Goal: Obtain resource: Download file/media

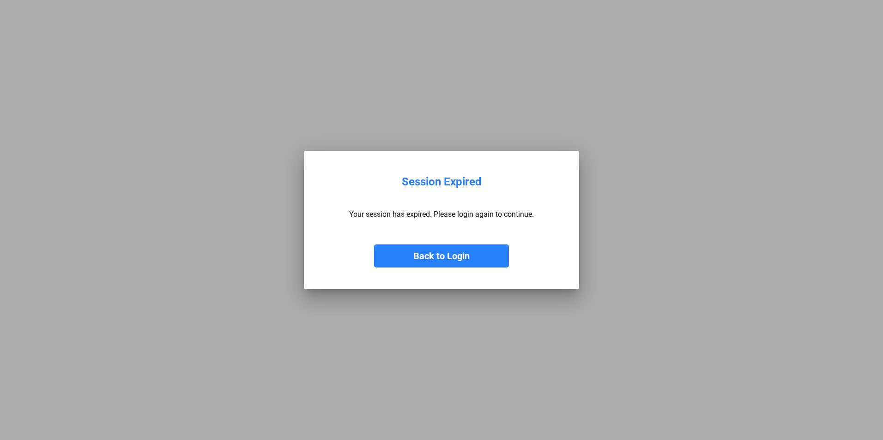
click at [450, 255] on button "Back to Login" at bounding box center [441, 256] width 135 height 23
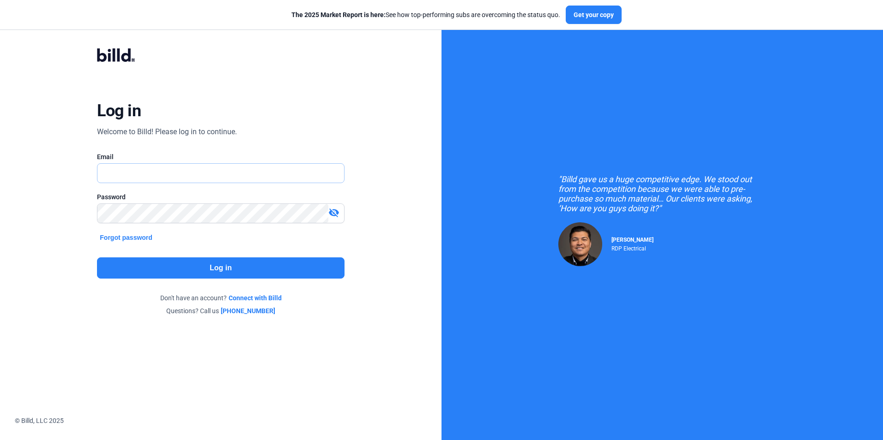
type input "[PERSON_NAME][EMAIL_ADDRESS][DOMAIN_NAME]"
click at [255, 271] on button "Log in" at bounding box center [220, 268] width 247 height 21
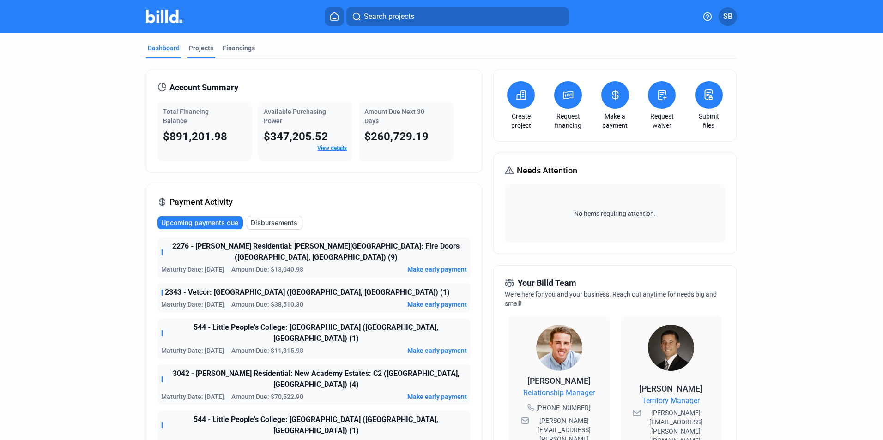
click at [198, 51] on div "Projects" at bounding box center [201, 47] width 24 height 9
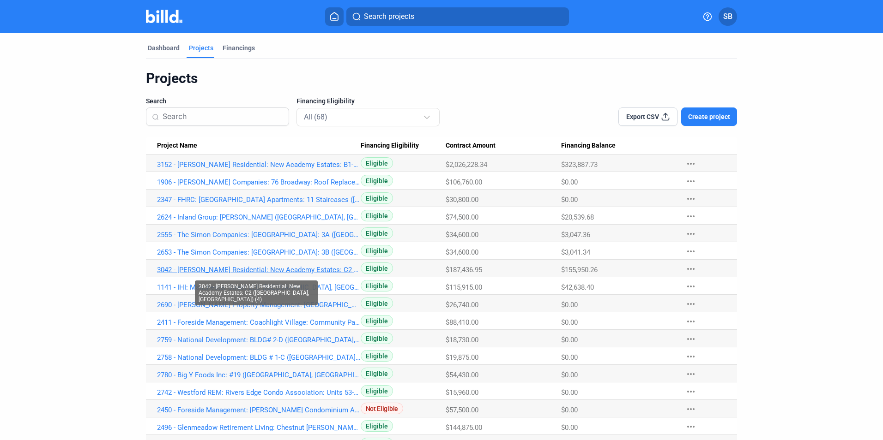
click at [182, 169] on link "3042 - [PERSON_NAME] Residential: New Academy Estates: C2 ([GEOGRAPHIC_DATA], […" at bounding box center [259, 165] width 204 height 8
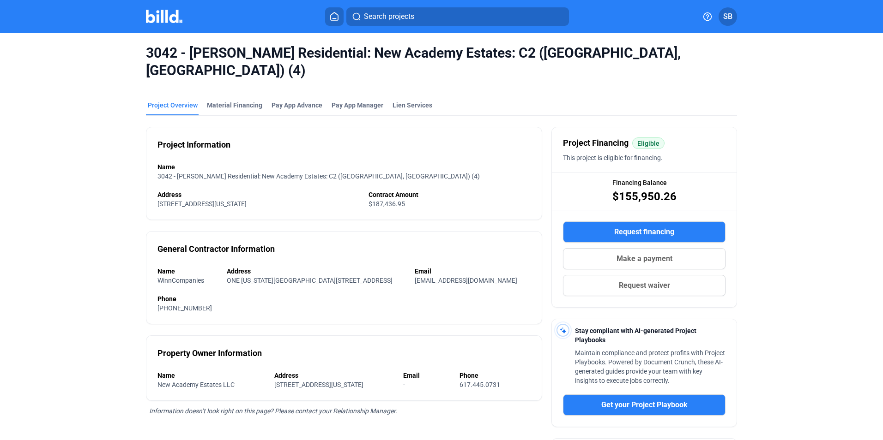
click at [244, 90] on mat-tab-group "Project Overview Material Financing Pay App Advance Pay App Manager Lien Servic…" at bounding box center [441, 344] width 591 height 509
click at [241, 101] on div "Material Financing" at bounding box center [234, 105] width 55 height 9
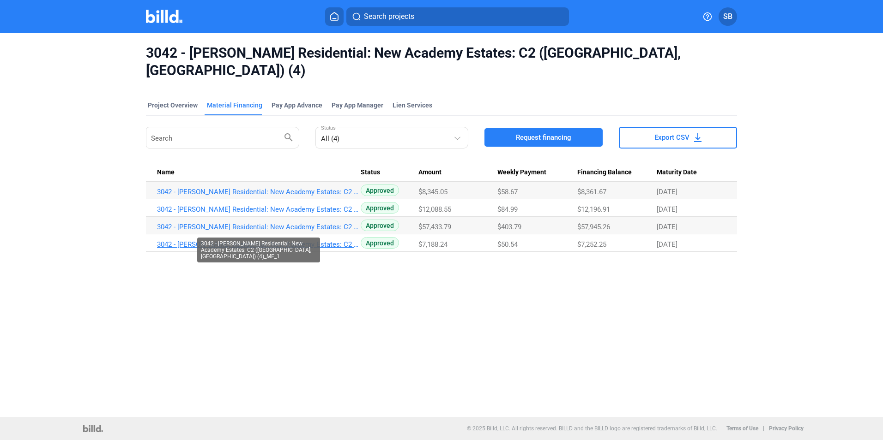
click at [340, 196] on link "3042 - [PERSON_NAME] Residential: New Academy Estates: C2 ([GEOGRAPHIC_DATA], […" at bounding box center [259, 192] width 204 height 8
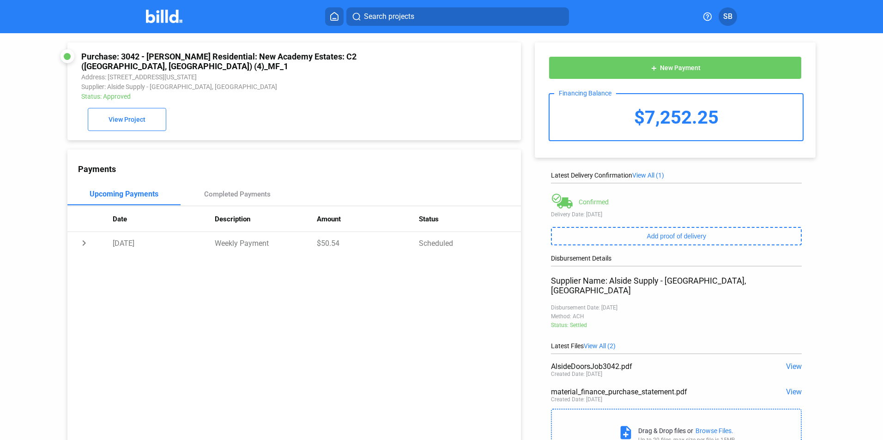
click at [788, 362] on span "View" at bounding box center [794, 366] width 16 height 9
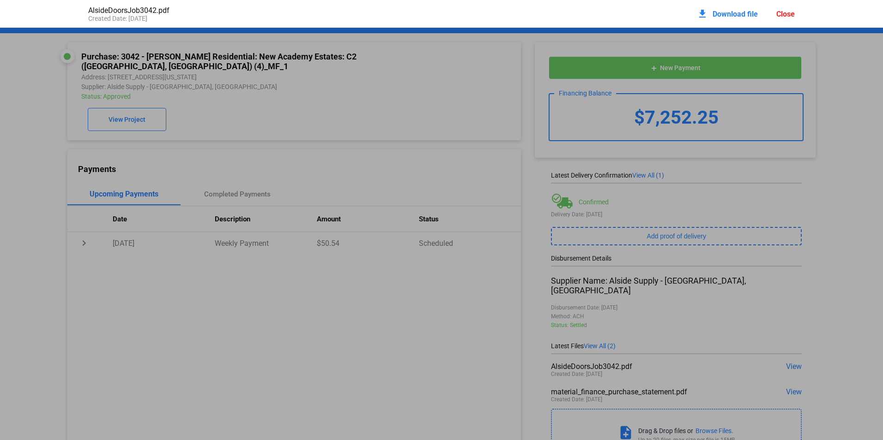
scroll to position [5, 0]
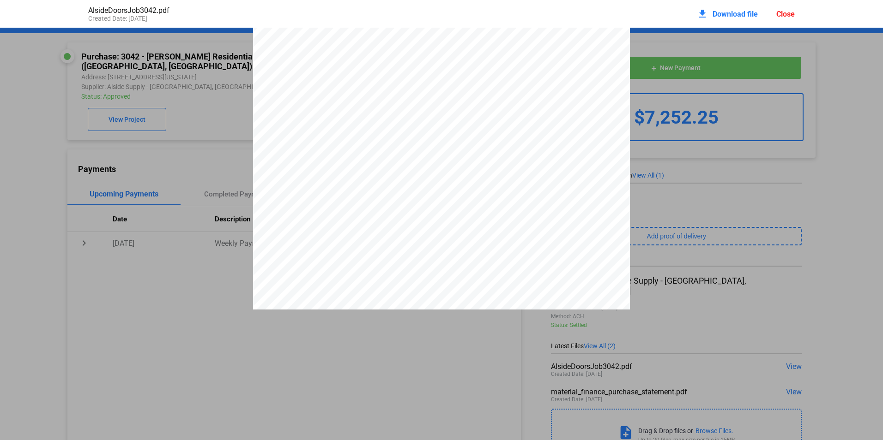
click at [732, 14] on span "Download file" at bounding box center [734, 14] width 45 height 9
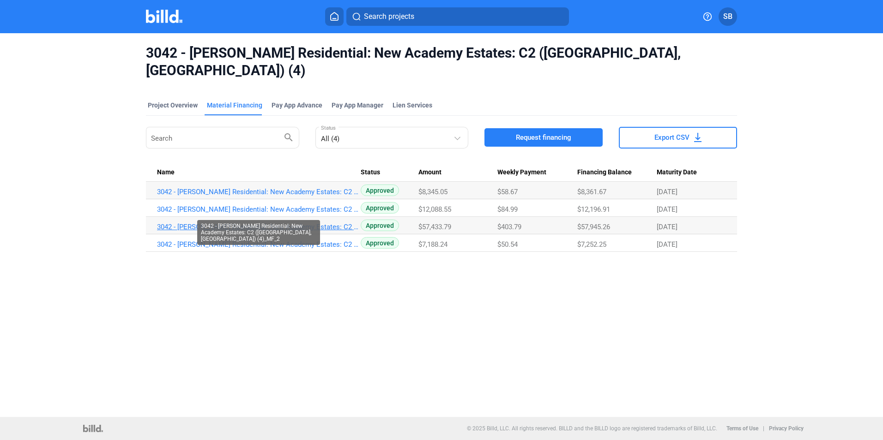
click at [323, 196] on link "3042 - [PERSON_NAME] Residential: New Academy Estates: C2 ([GEOGRAPHIC_DATA], […" at bounding box center [259, 192] width 204 height 8
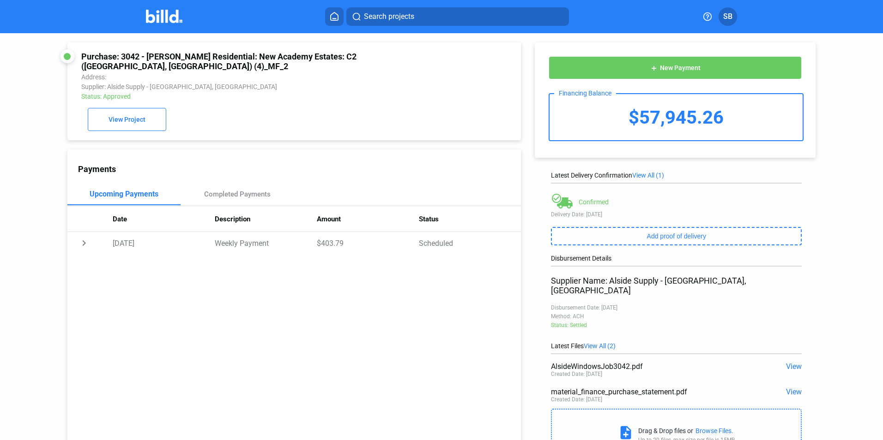
click at [792, 362] on span "View" at bounding box center [794, 366] width 16 height 9
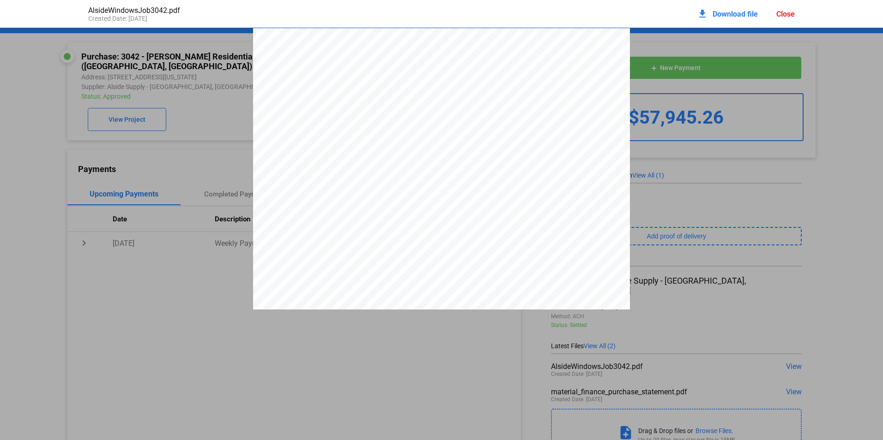
scroll to position [5, 0]
click at [725, 13] on span "Download file" at bounding box center [734, 14] width 45 height 9
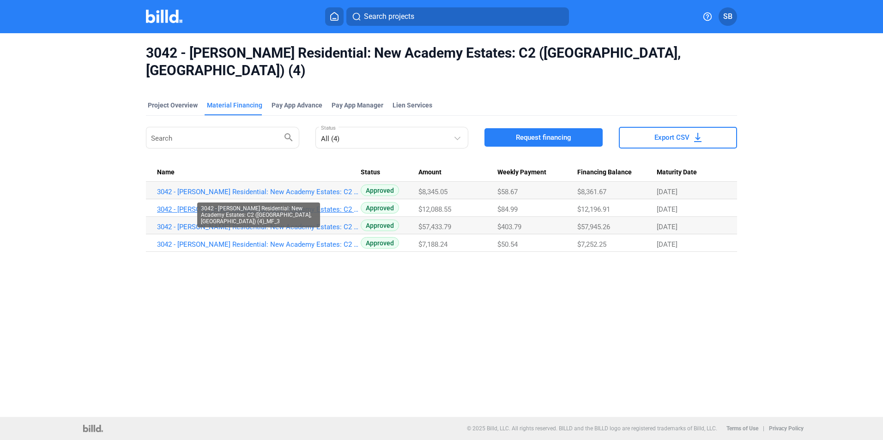
click at [331, 193] on link "3042 - [PERSON_NAME] Residential: New Academy Estates: C2 ([GEOGRAPHIC_DATA], […" at bounding box center [259, 192] width 204 height 8
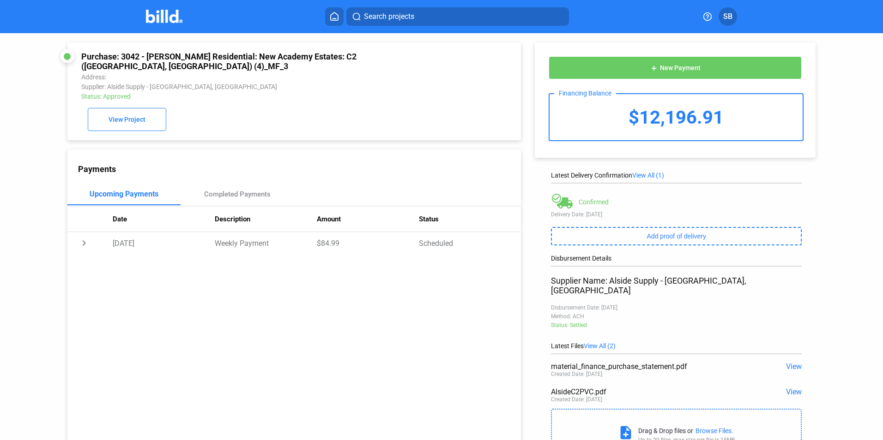
click at [788, 388] on span "View" at bounding box center [794, 392] width 16 height 9
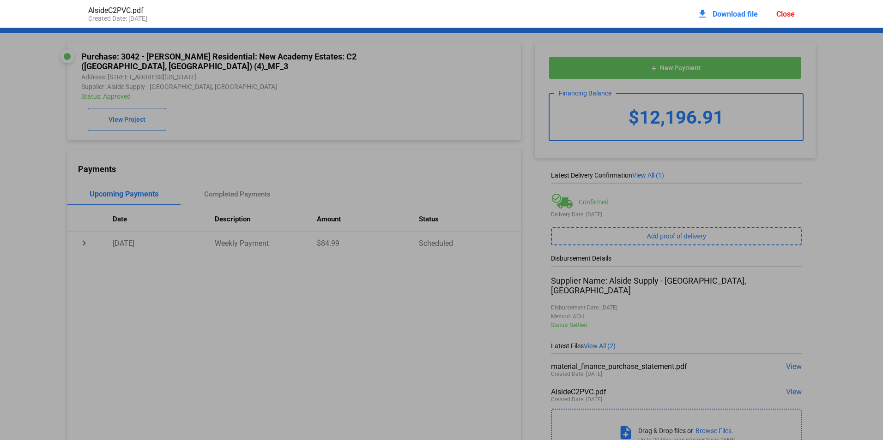
scroll to position [5, 0]
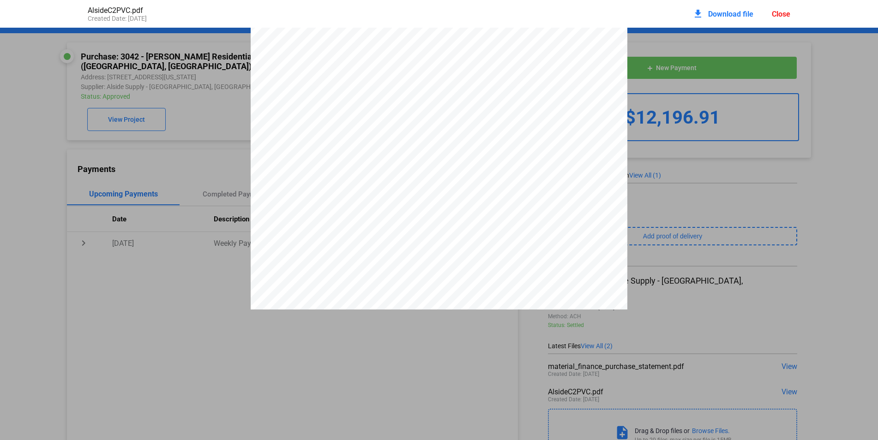
click at [738, 11] on span "Download file" at bounding box center [730, 14] width 45 height 9
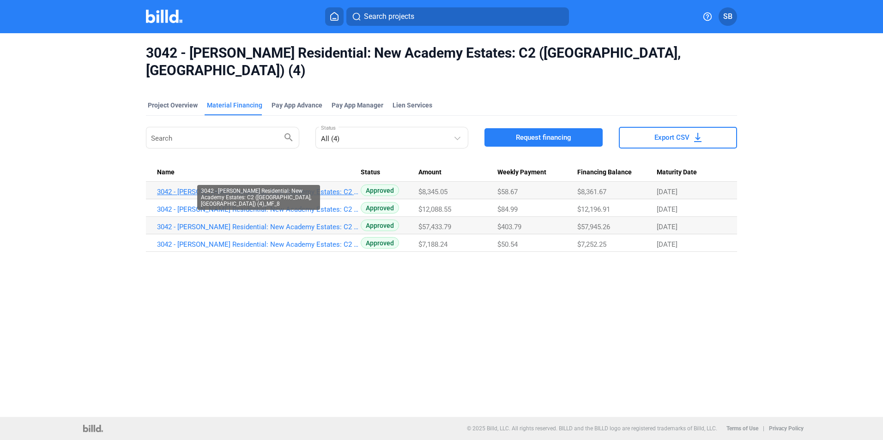
click at [330, 188] on link "3042 - [PERSON_NAME] Residential: New Academy Estates: C2 ([GEOGRAPHIC_DATA], […" at bounding box center [259, 192] width 204 height 8
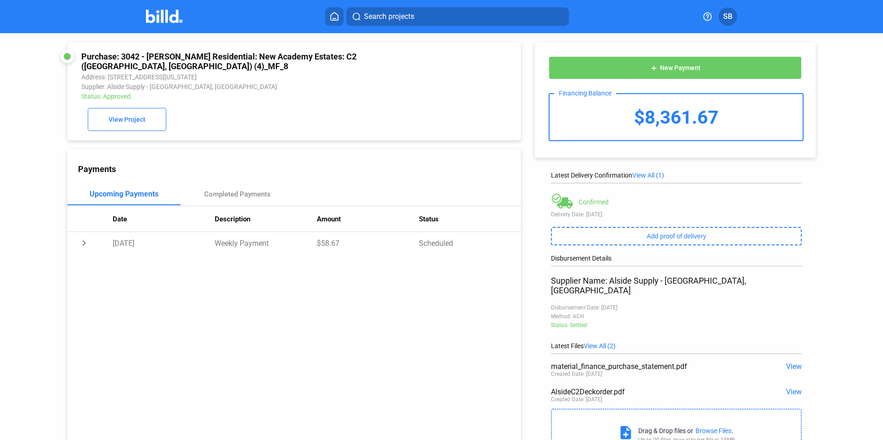
click at [793, 388] on span "View" at bounding box center [794, 392] width 16 height 9
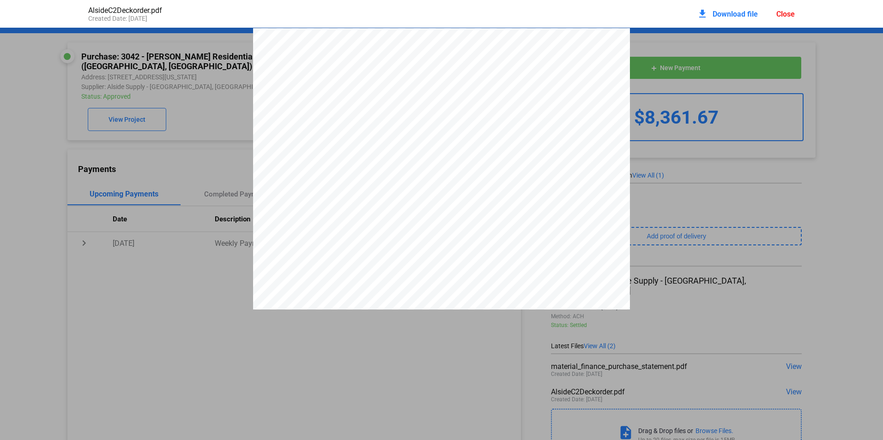
scroll to position [5, 0]
click at [742, 14] on span "Download file" at bounding box center [734, 14] width 45 height 9
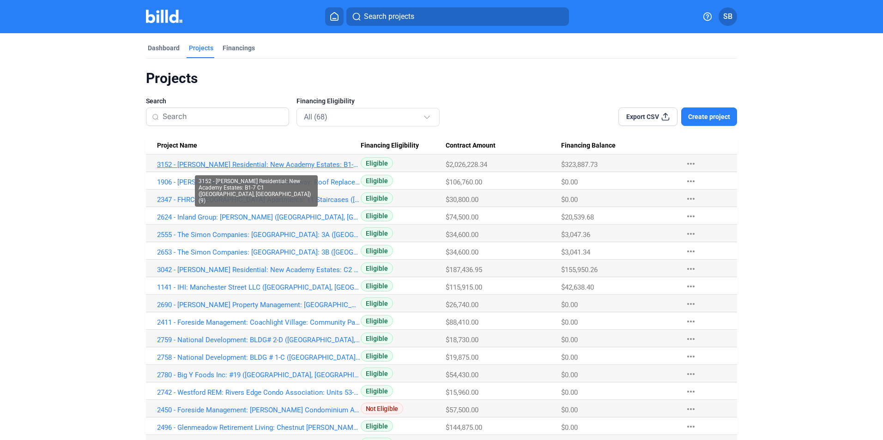
click at [168, 168] on link "3152 - [PERSON_NAME] Residential: New Academy Estates: B1-7 C1 ([GEOGRAPHIC_DAT…" at bounding box center [259, 165] width 204 height 8
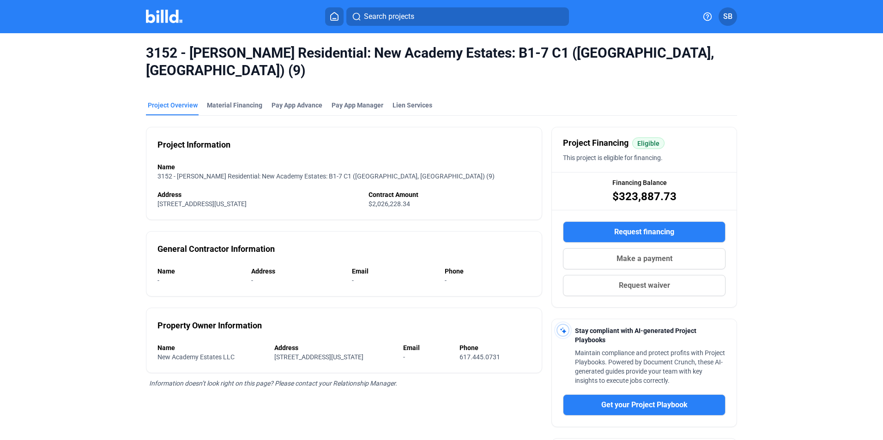
click at [240, 90] on mat-tab-group "Project Overview Material Financing Pay App Advance Pay App Manager Lien Servic…" at bounding box center [441, 310] width 591 height 441
click at [237, 101] on div "Material Financing" at bounding box center [234, 105] width 55 height 9
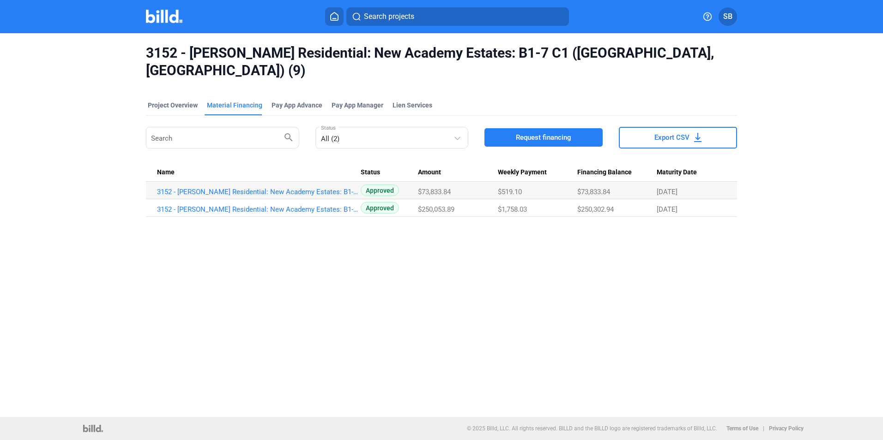
click at [273, 239] on div "3152 - [PERSON_NAME] Residential: New Academy Estates: B1-7 C1 ([GEOGRAPHIC_DAT…" at bounding box center [441, 225] width 883 height 384
click at [335, 188] on link "3152 - [PERSON_NAME] Residential: New Academy Estates: B1-7 C1 ([GEOGRAPHIC_DAT…" at bounding box center [259, 192] width 204 height 8
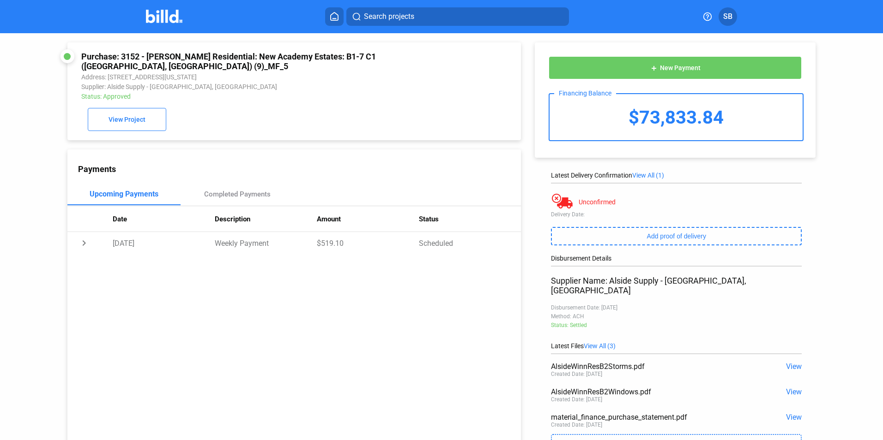
click at [789, 362] on span "View" at bounding box center [794, 366] width 16 height 9
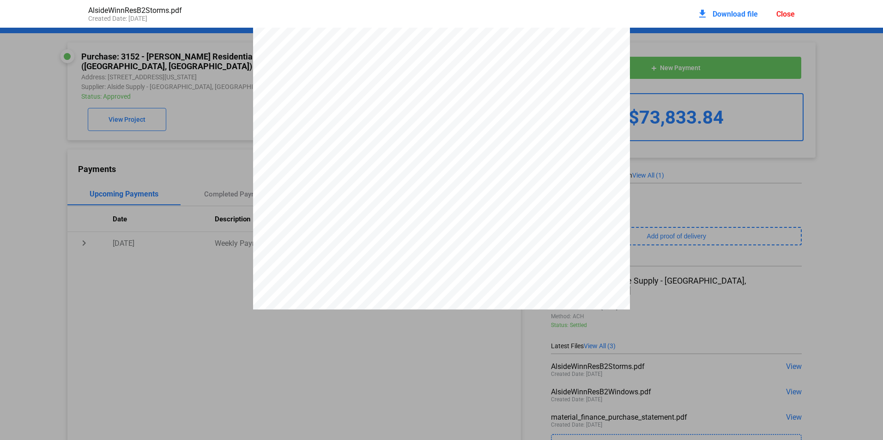
scroll to position [3005, 0]
click at [727, 14] on span "Download file" at bounding box center [734, 14] width 45 height 9
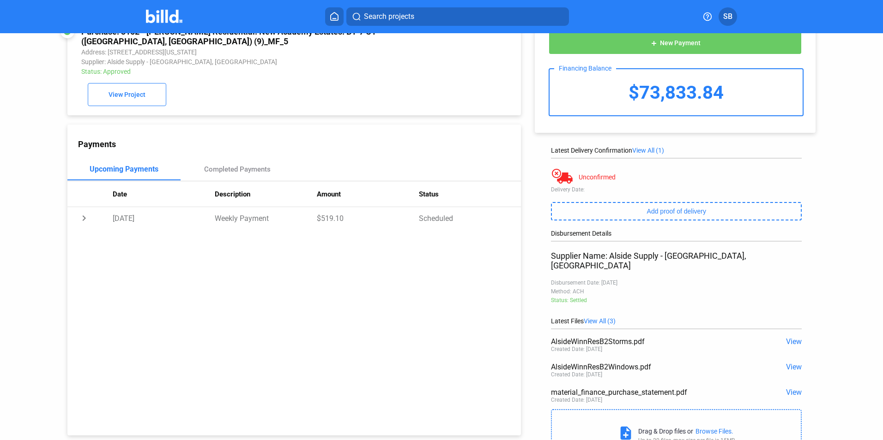
scroll to position [46, 0]
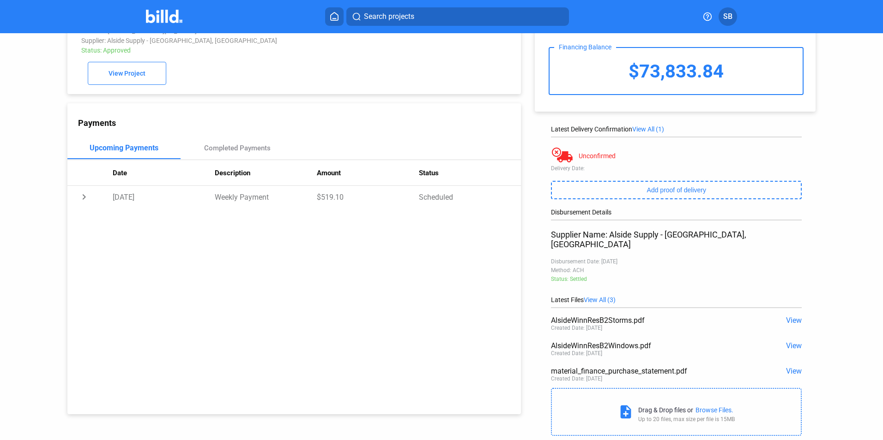
click at [788, 342] on span "View" at bounding box center [794, 346] width 16 height 9
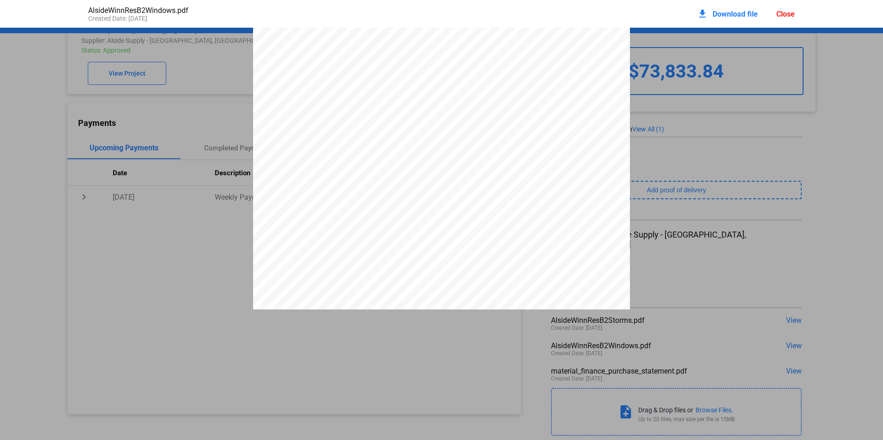
scroll to position [11657, 0]
click at [736, 8] on div "download Download file" at bounding box center [727, 14] width 61 height 20
